Goal: Transaction & Acquisition: Book appointment/travel/reservation

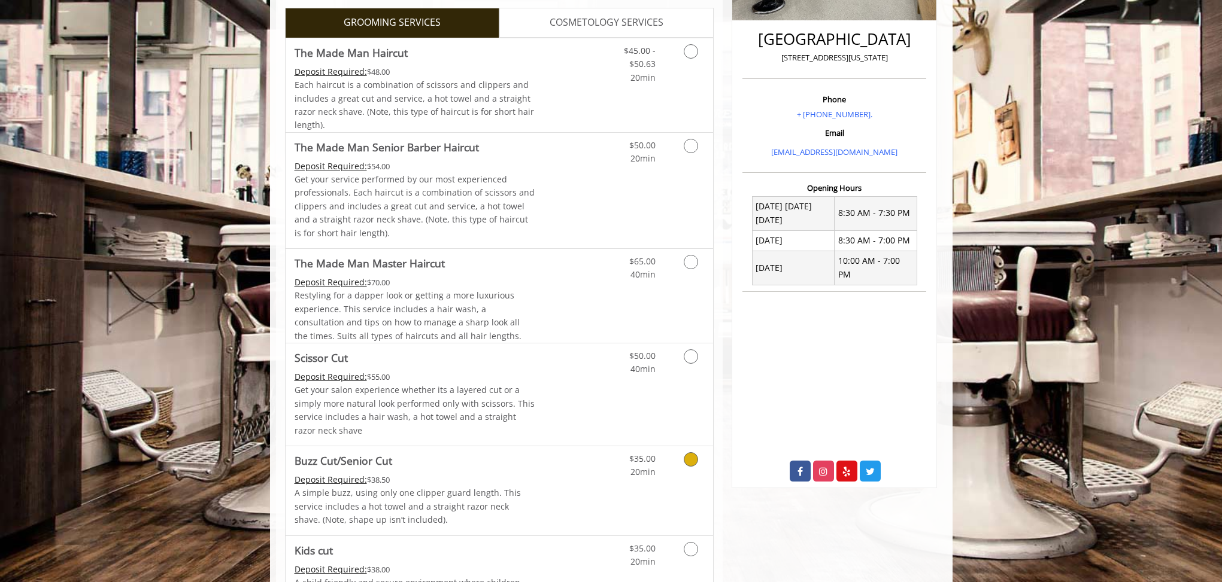
scroll to position [284, 0]
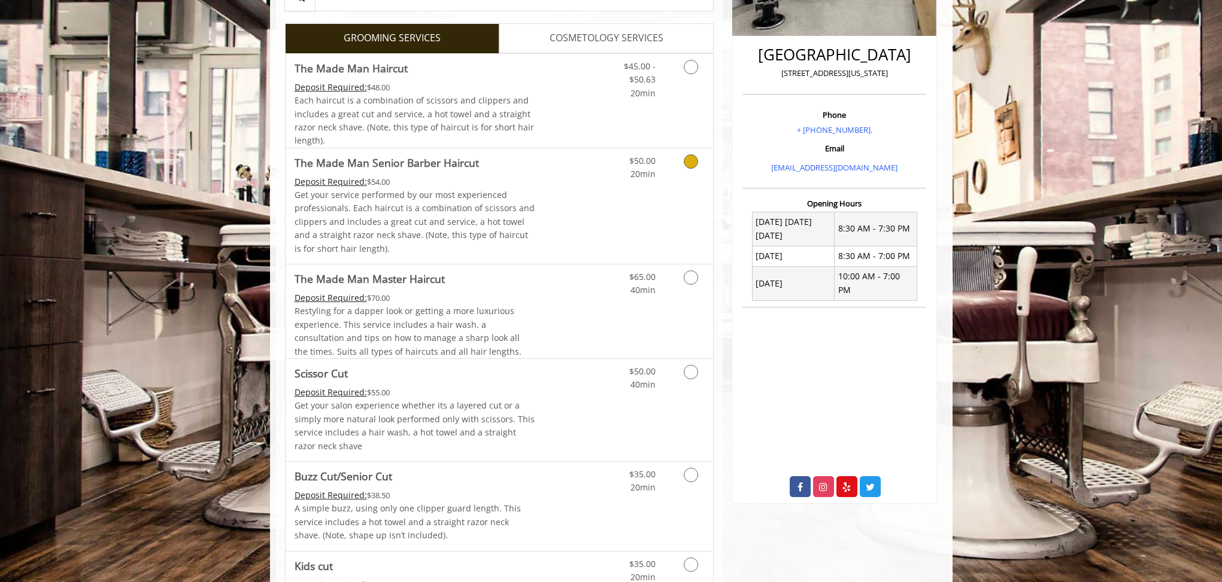
click at [658, 225] on div "$50.00 20min" at bounding box center [659, 206] width 107 height 116
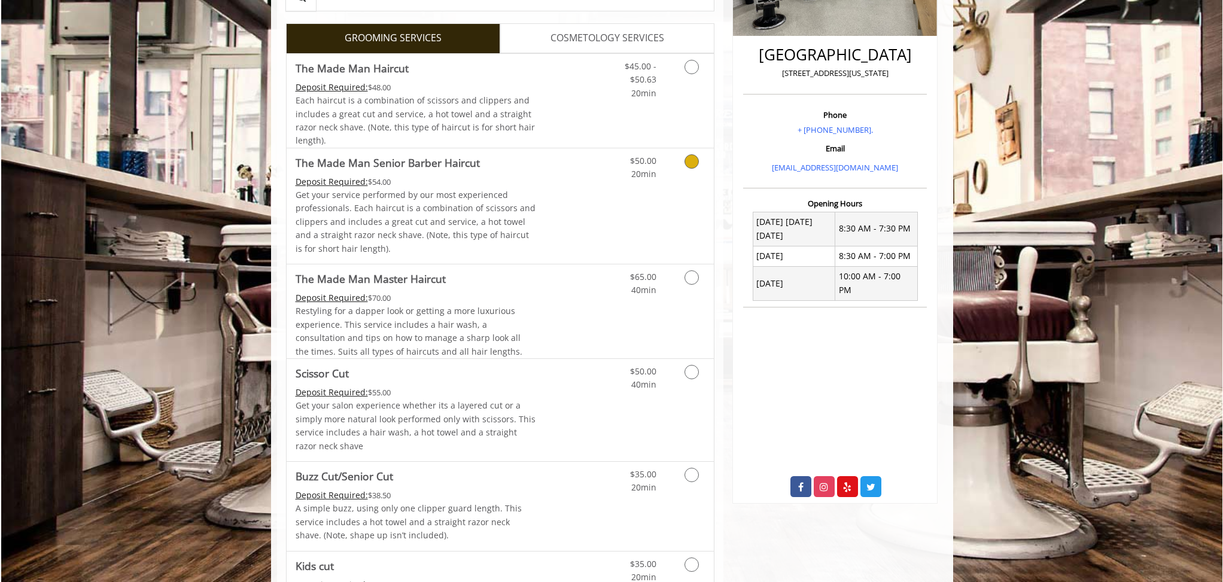
scroll to position [221, 0]
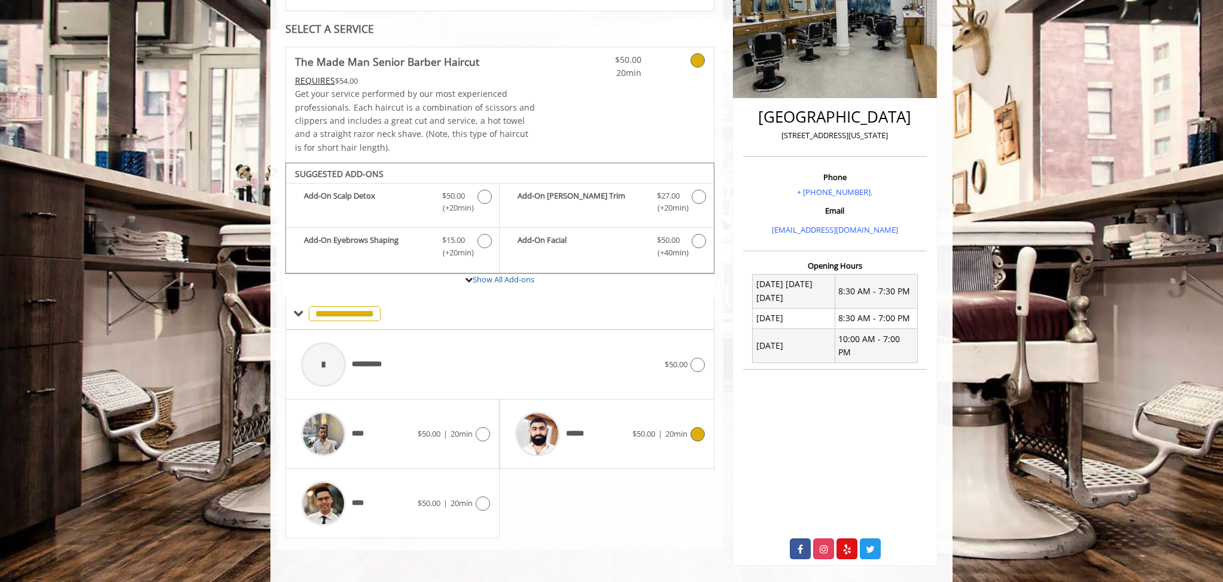
click at [643, 443] on div "****** $50.00 | 20min" at bounding box center [606, 434] width 195 height 57
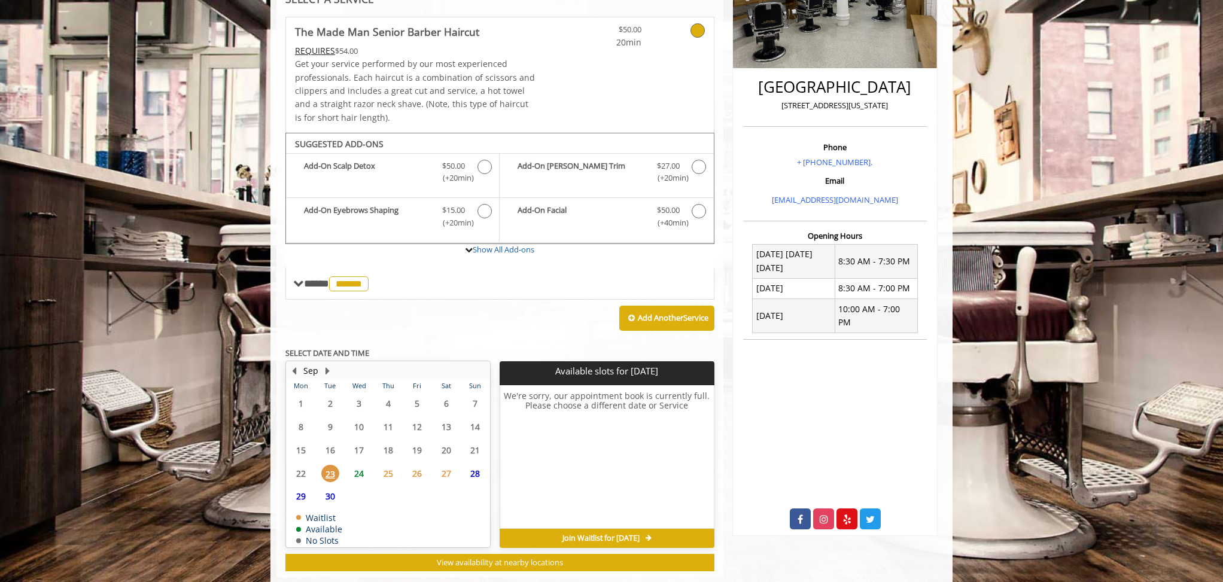
scroll to position [276, 0]
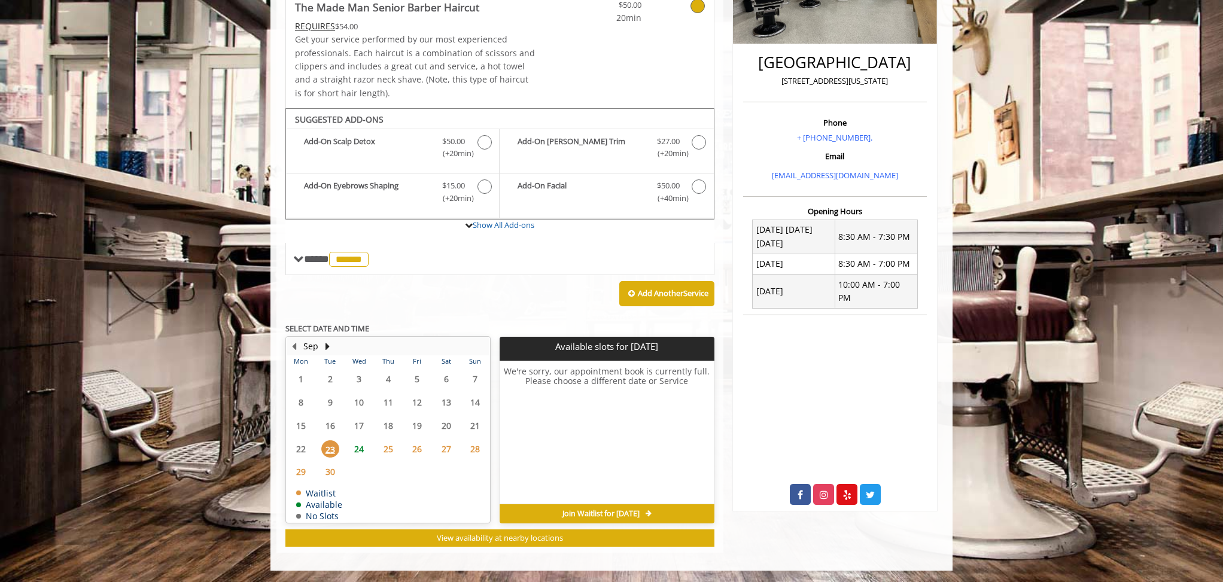
click at [362, 452] on span "24" at bounding box center [359, 449] width 18 height 17
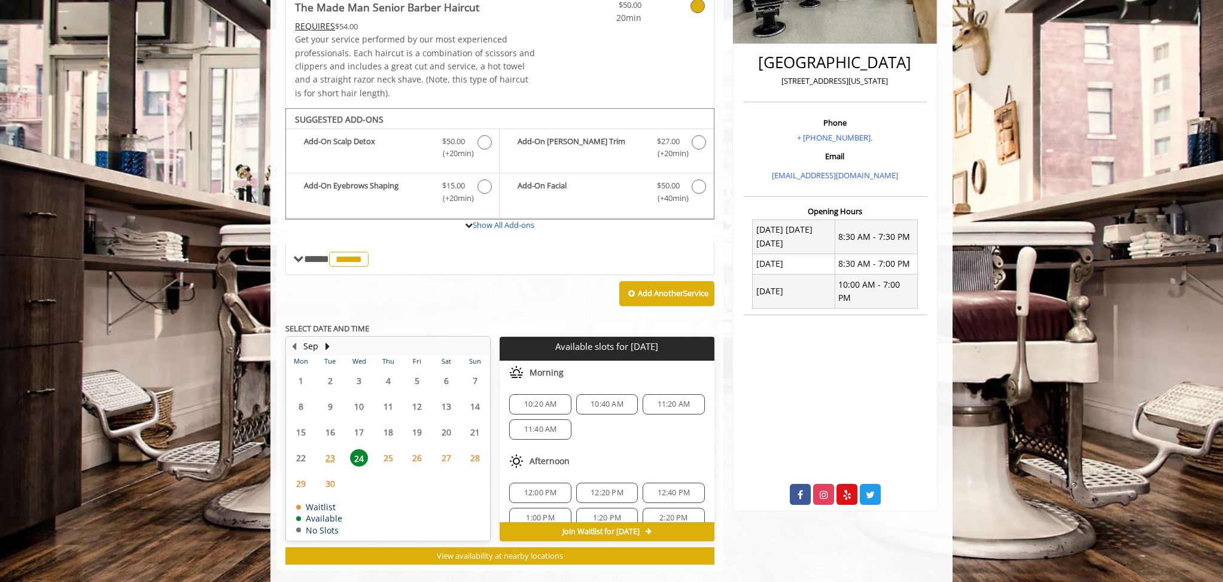
scroll to position [294, 0]
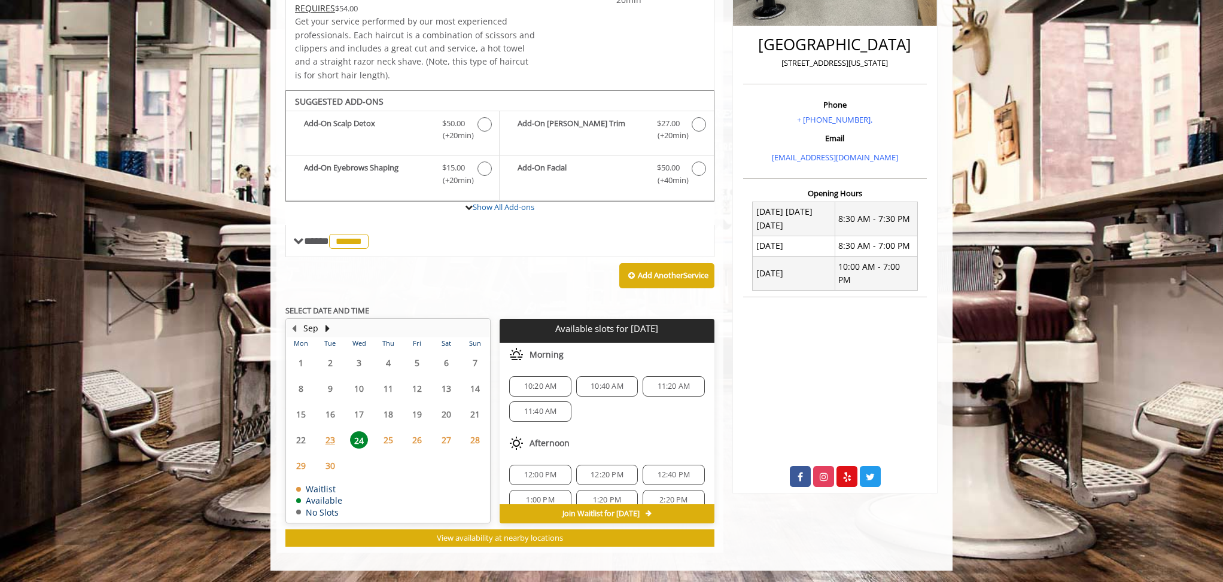
click at [534, 415] on span "11:40 AM" at bounding box center [540, 412] width 33 height 10
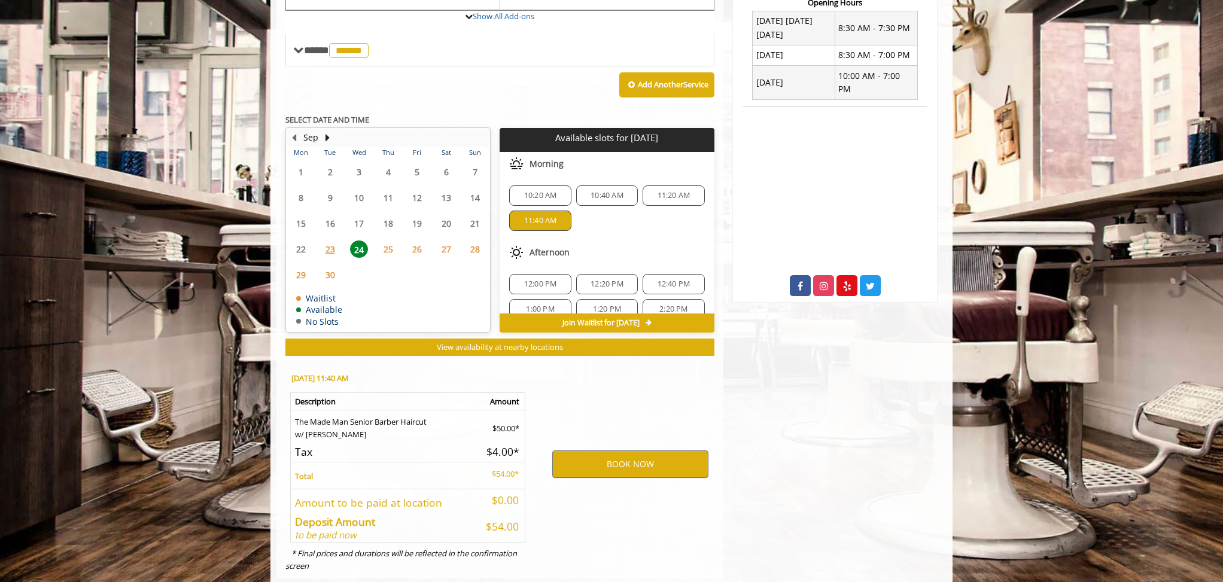
scroll to position [510, 0]
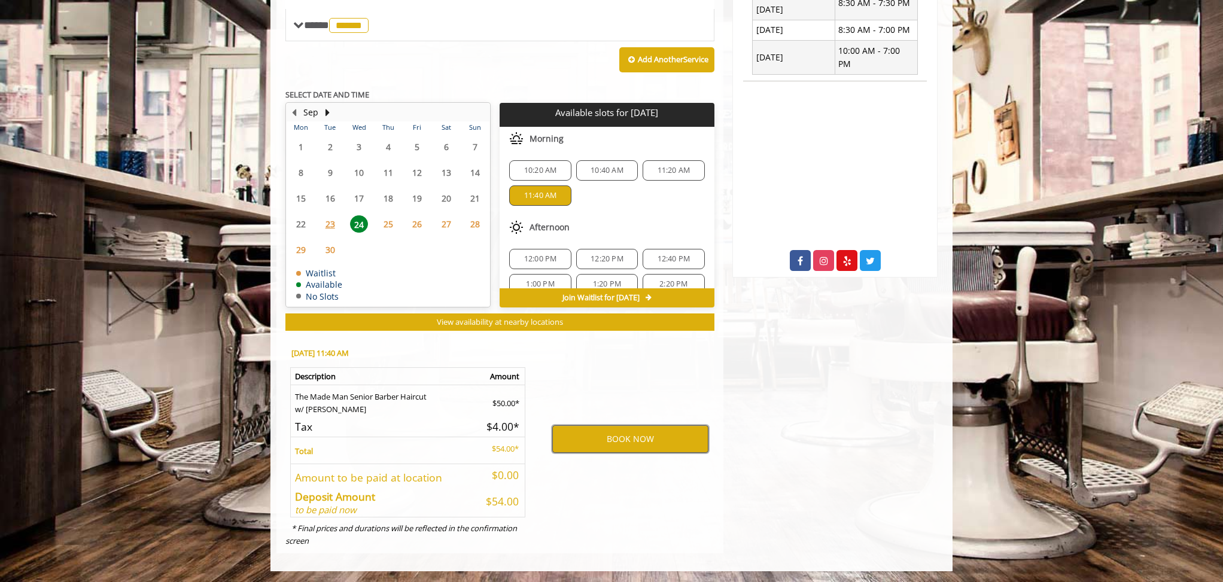
click at [593, 450] on button "BOOK NOW" at bounding box center [630, 440] width 156 height 28
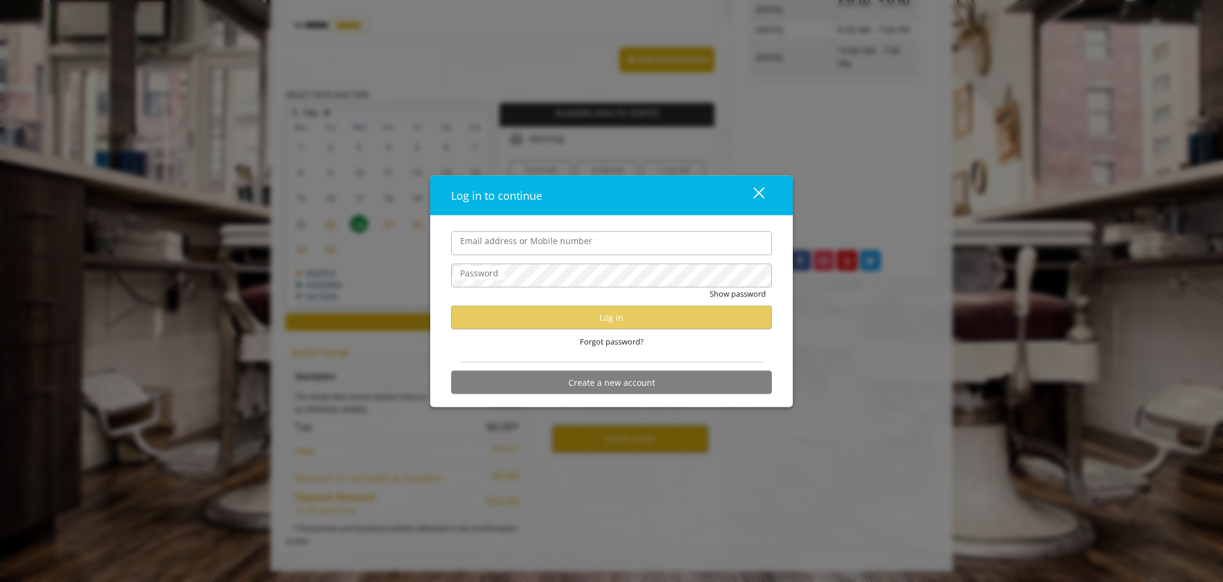
click at [504, 232] on div "Email address or Mobile number" at bounding box center [611, 243] width 321 height 24
click at [506, 234] on label "Email address or Mobile number" at bounding box center [526, 240] width 144 height 13
click at [506, 234] on input "Email address or Mobile number" at bounding box center [611, 243] width 321 height 24
click at [506, 244] on input "Email address or Mobile number" at bounding box center [611, 243] width 321 height 24
